Goal: Information Seeking & Learning: Learn about a topic

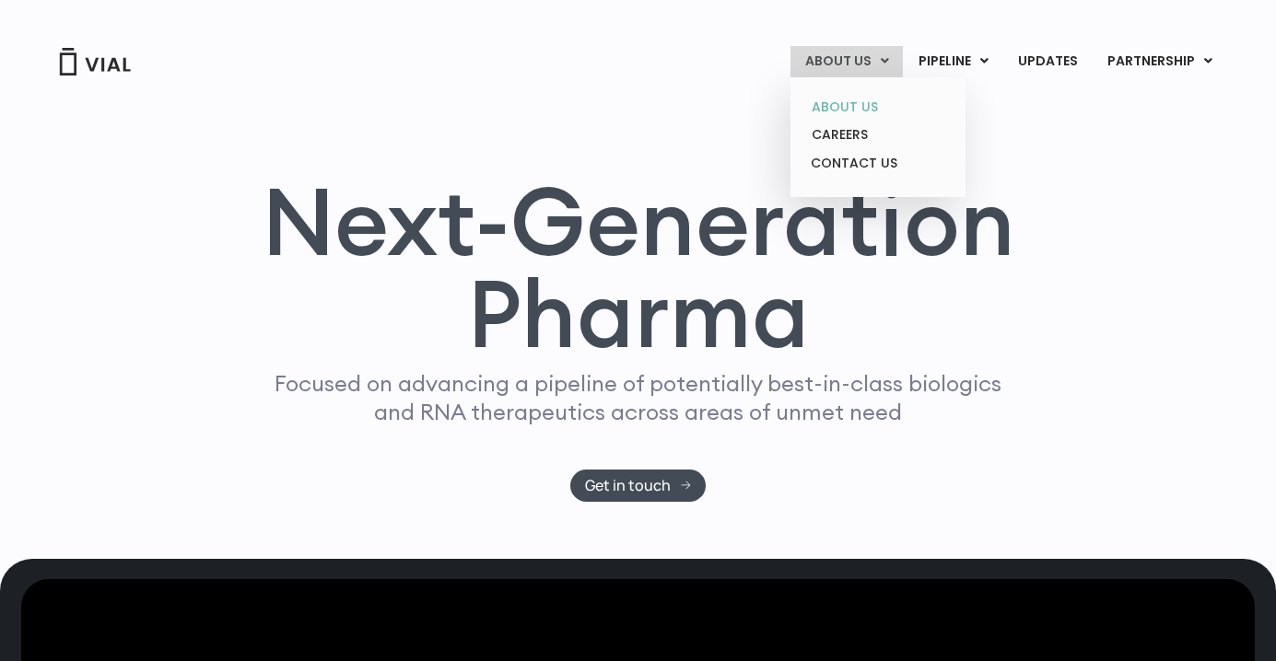
click at [841, 100] on link "ABOUT US" at bounding box center [877, 107] width 161 height 29
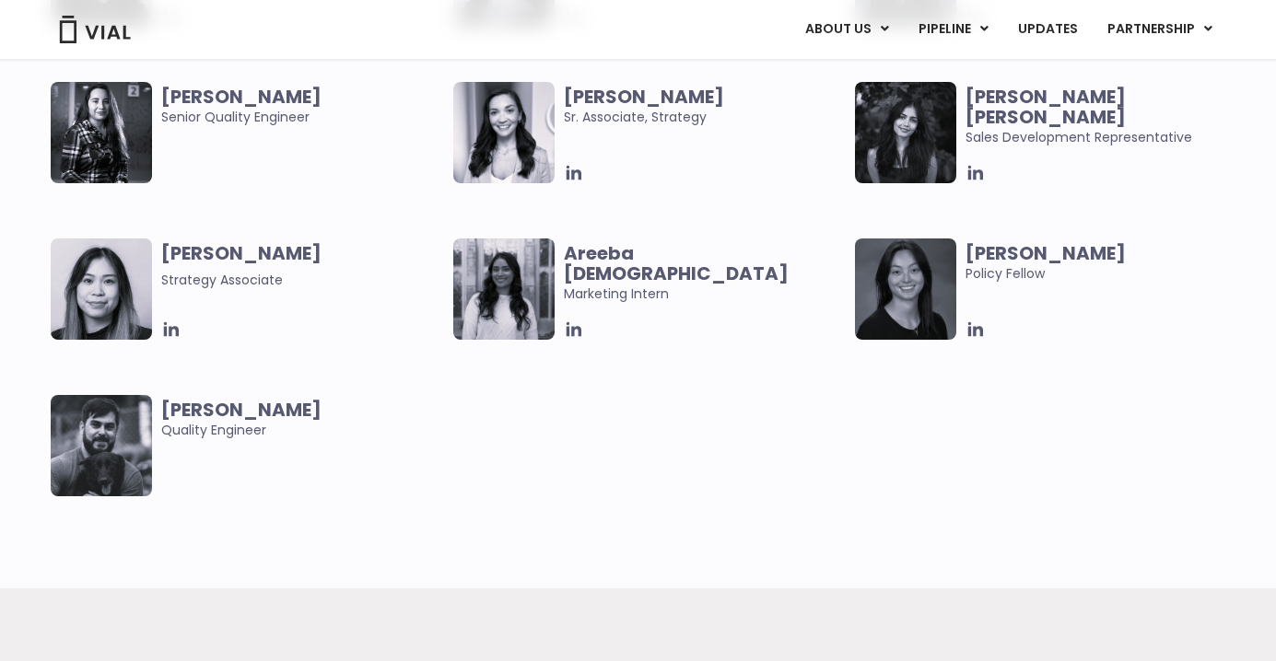
scroll to position [3782, 0]
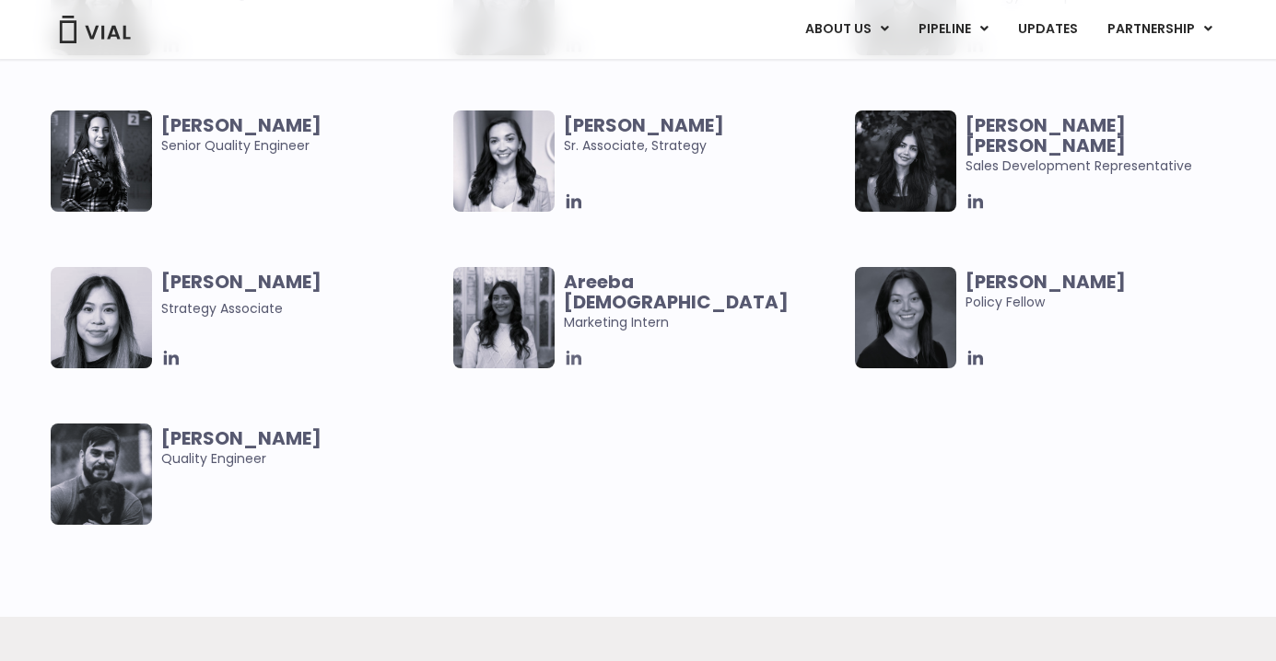
click at [574, 359] on icon at bounding box center [574, 358] width 20 height 20
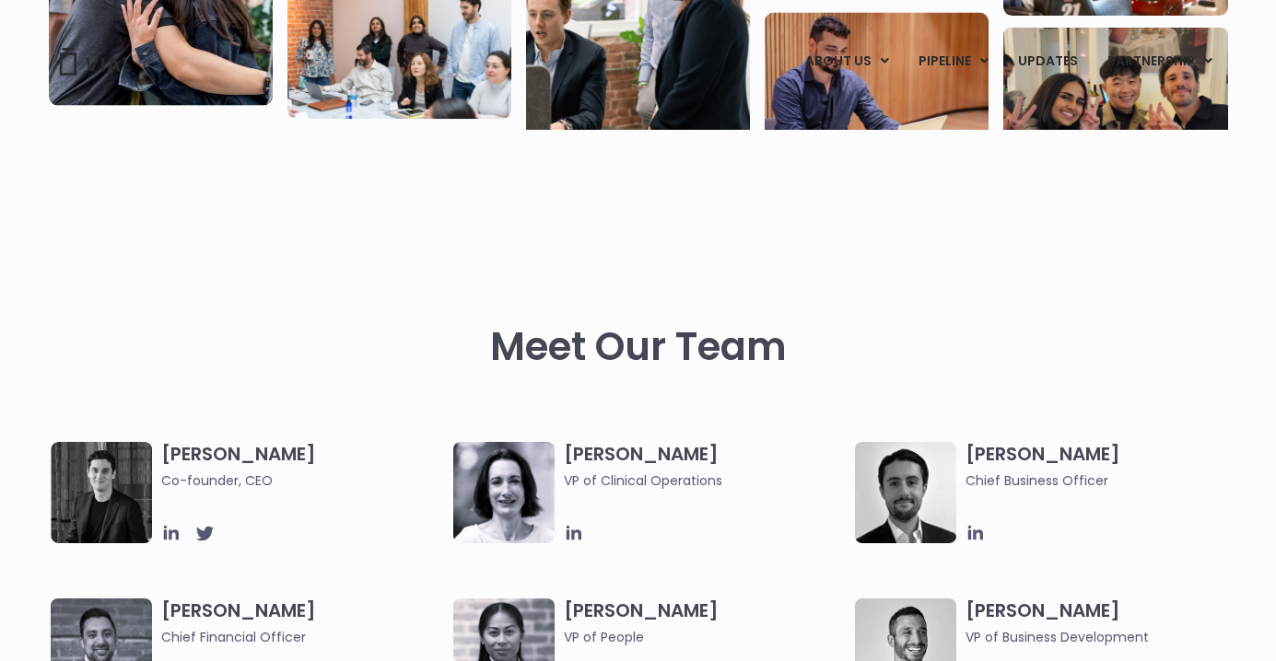
scroll to position [0, 0]
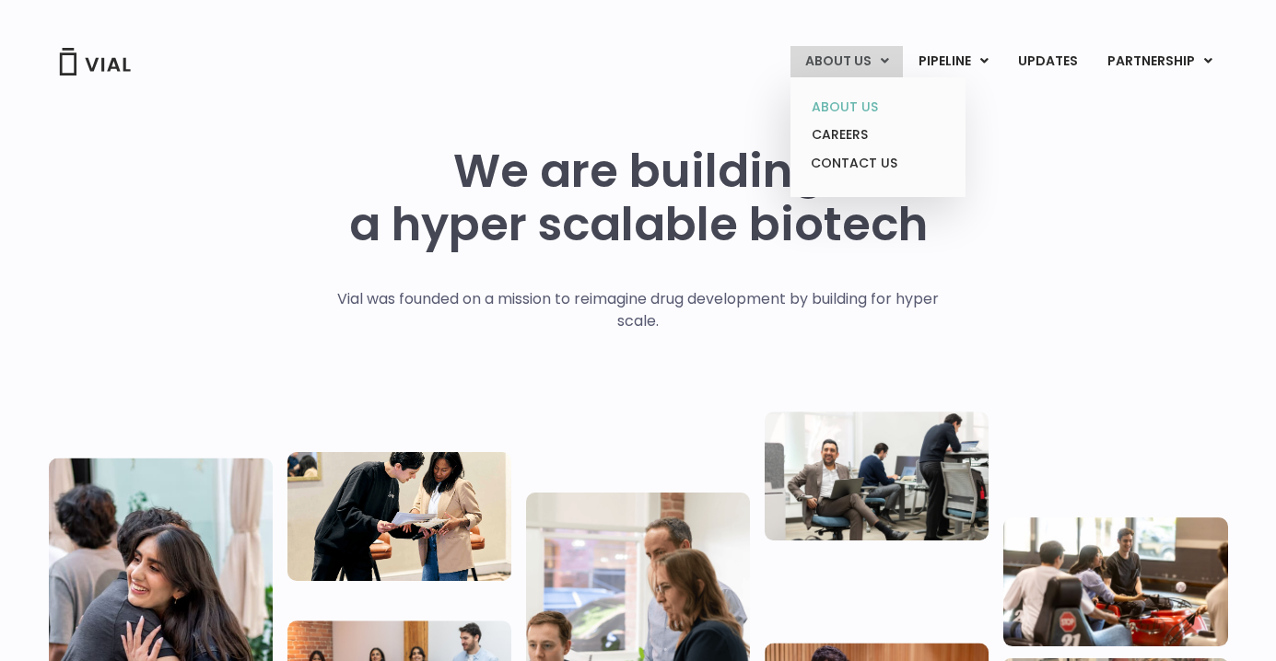
click at [835, 105] on link "ABOUT US" at bounding box center [877, 107] width 161 height 29
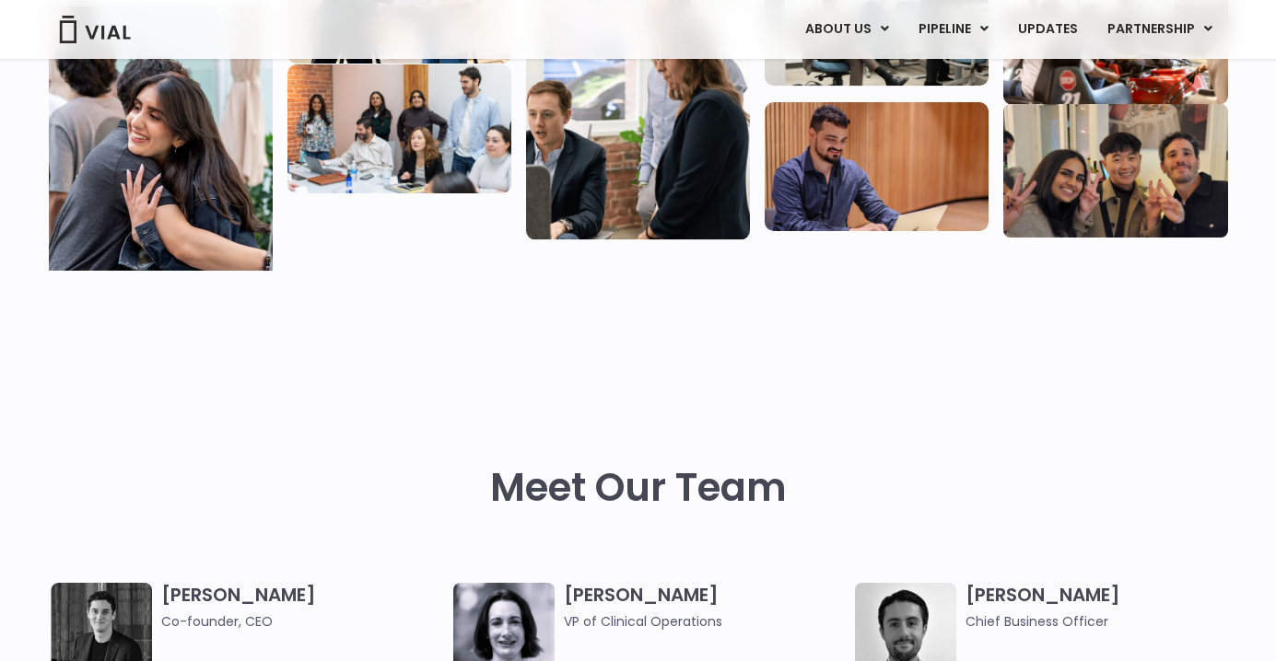
scroll to position [408, 0]
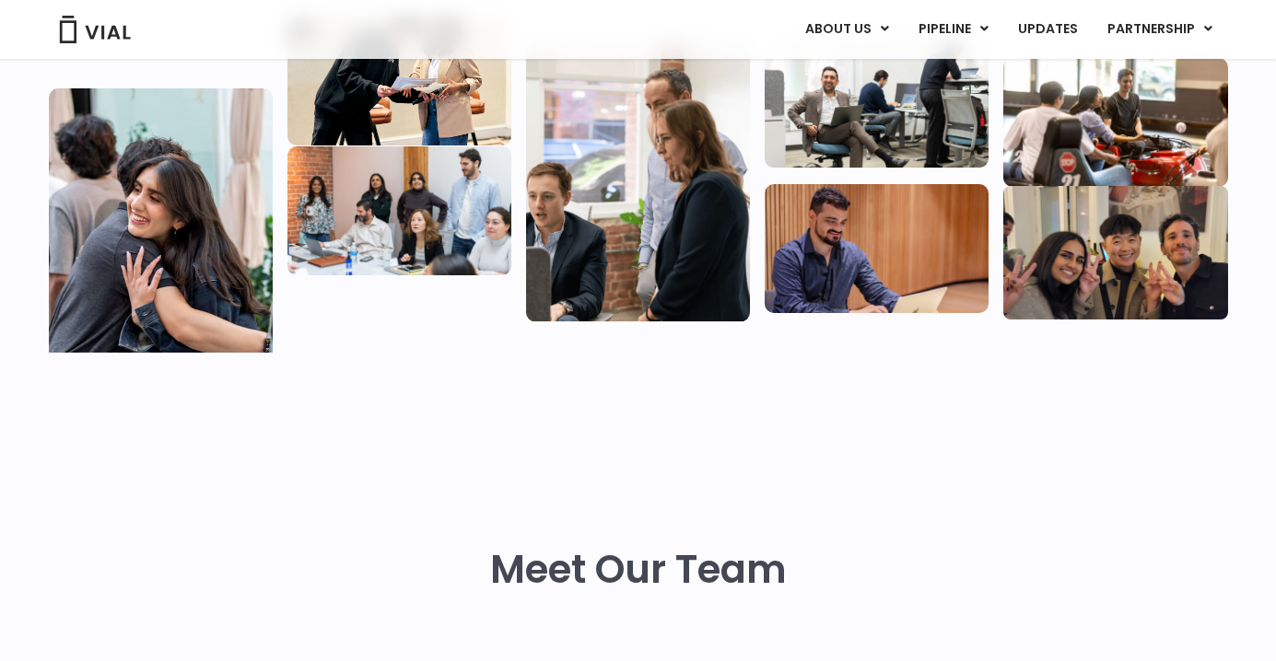
click at [593, 189] on img at bounding box center [638, 182] width 224 height 278
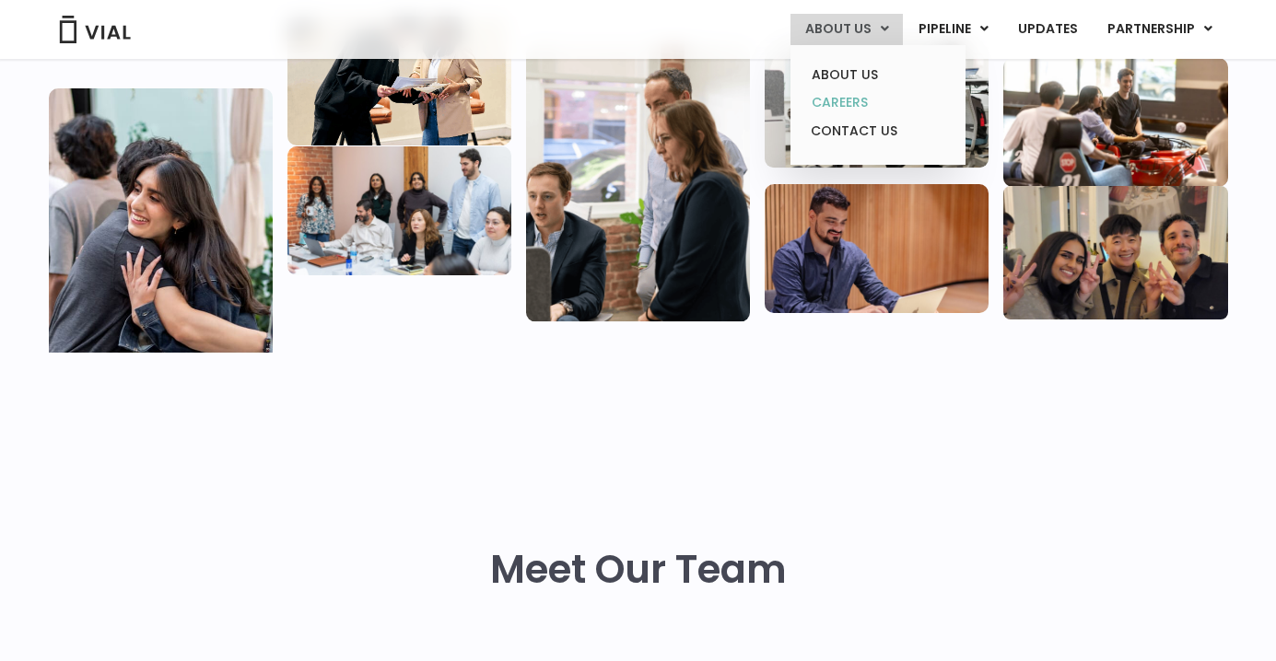
click at [856, 105] on link "CAREERS" at bounding box center [877, 102] width 161 height 29
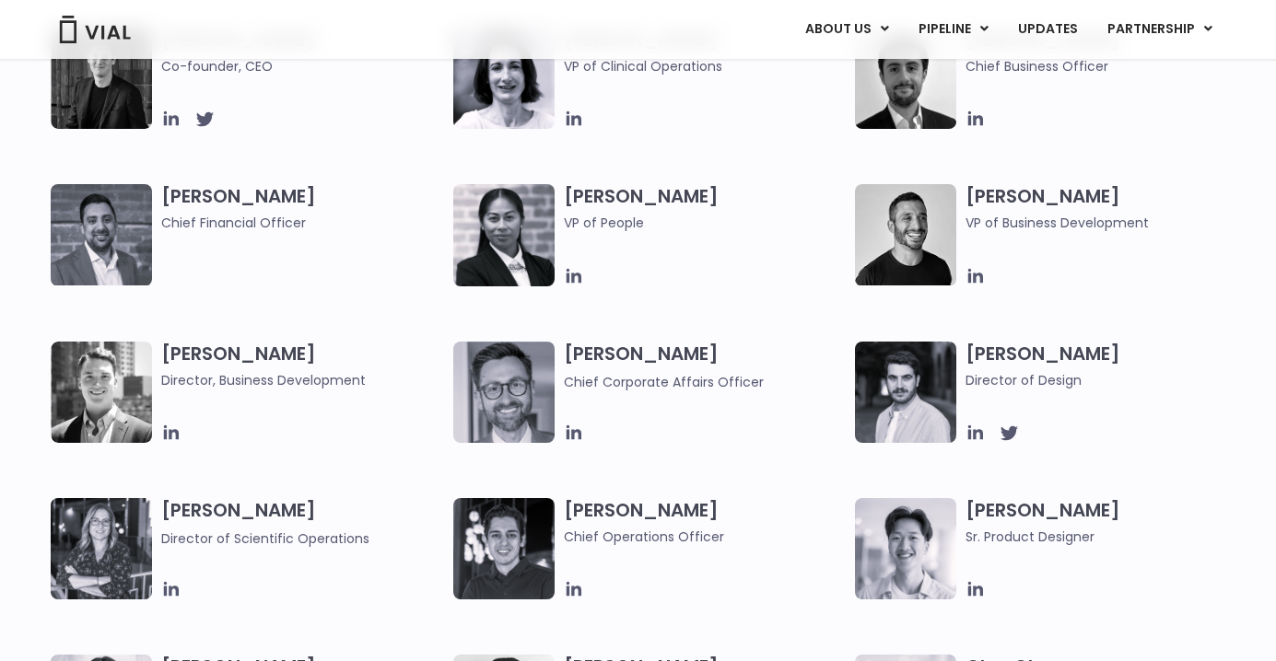
scroll to position [1046, 0]
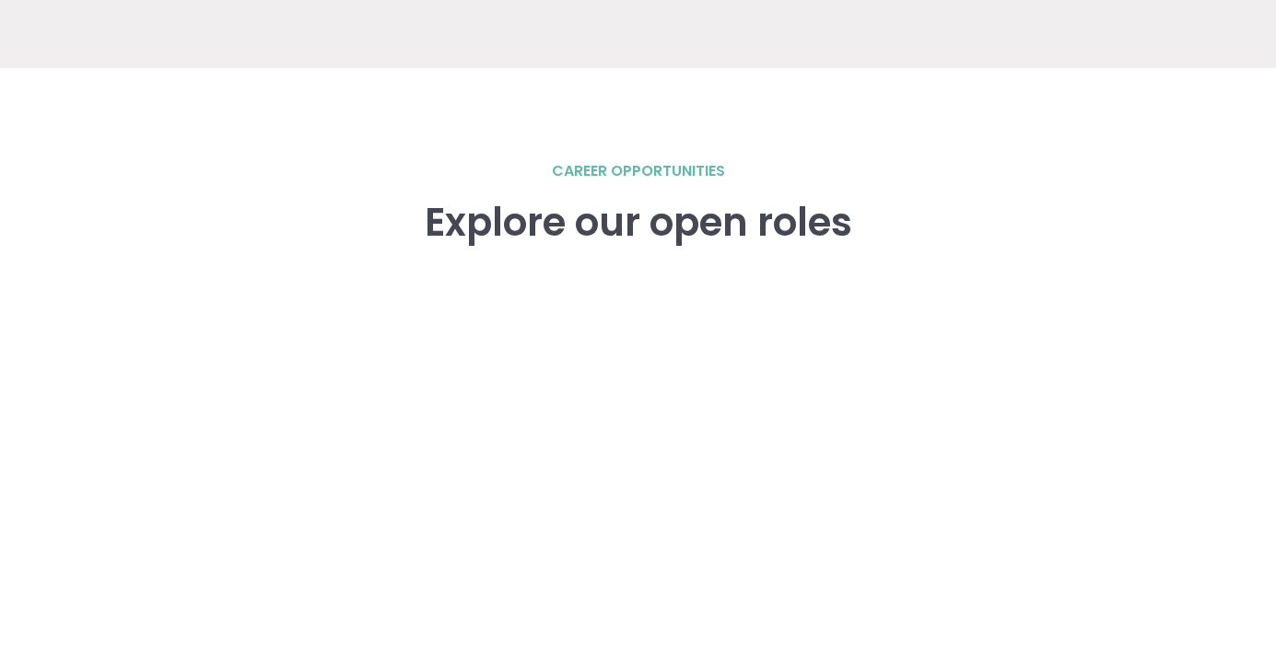
scroll to position [2485, 0]
